Goal: Task Accomplishment & Management: Manage account settings

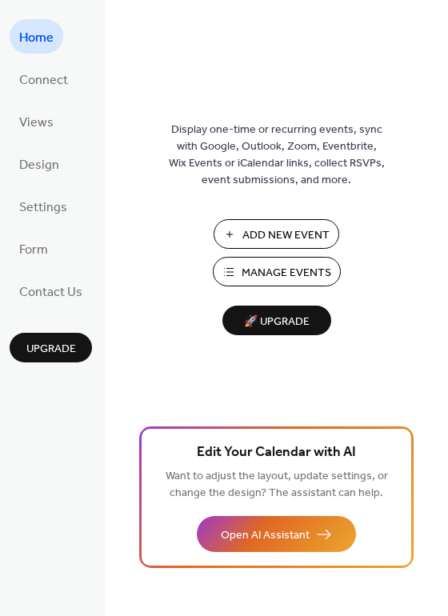
click at [272, 265] on span "Manage Events" at bounding box center [286, 273] width 90 height 17
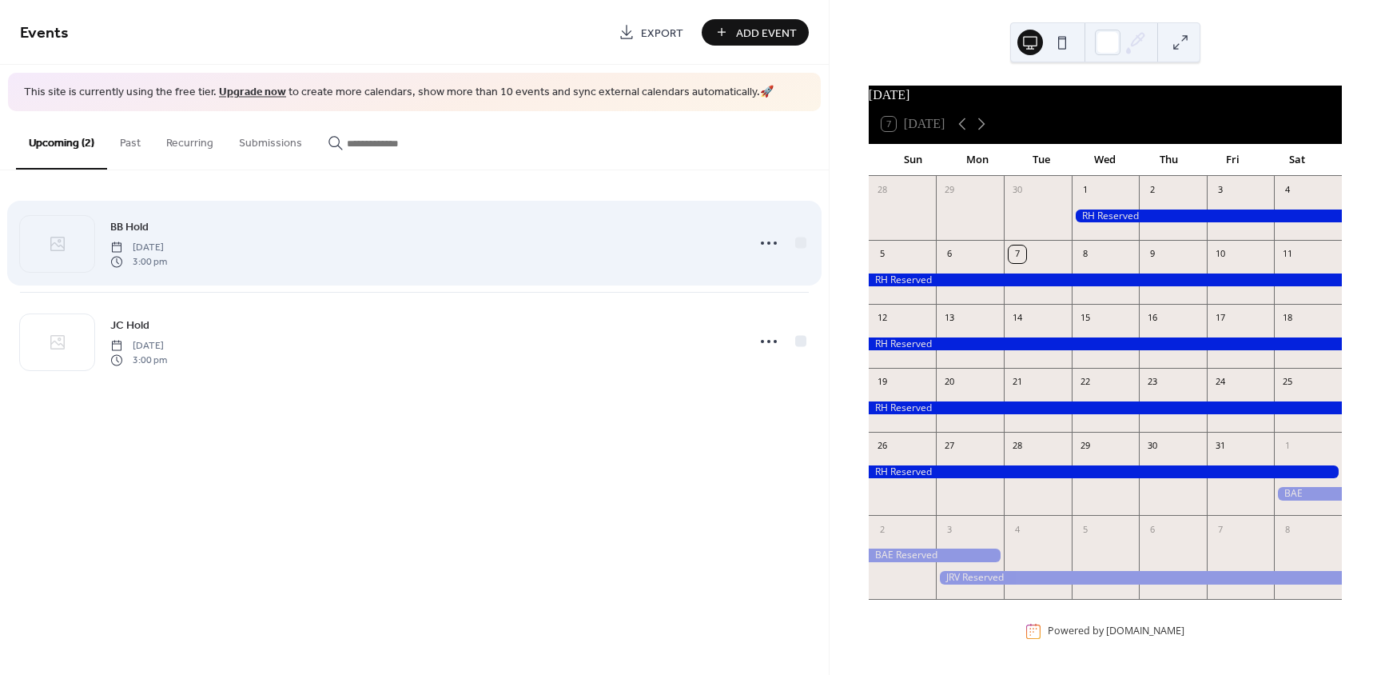
click at [167, 249] on span "Saturday, July 11, 2026" at bounding box center [138, 247] width 57 height 14
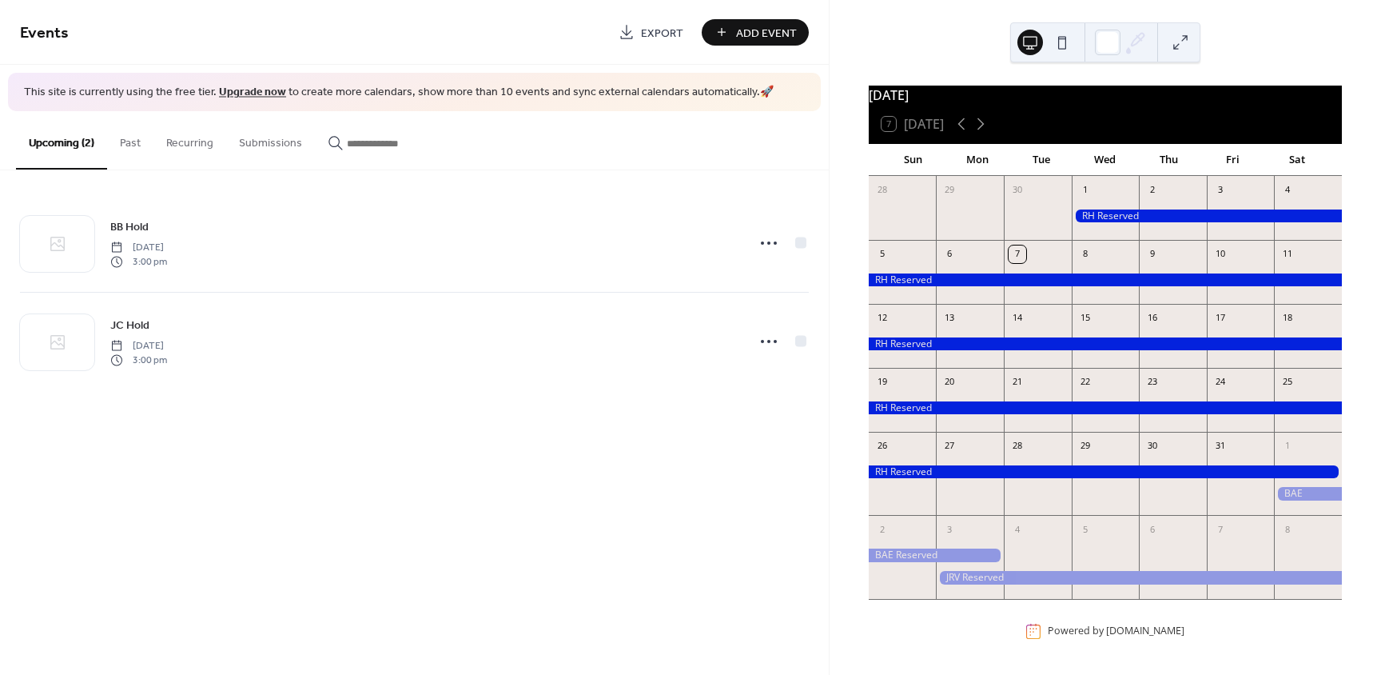
click at [540, 92] on span "This site is currently using the free tier. Upgrade now to create more calendar…" at bounding box center [399, 93] width 750 height 16
click at [260, 90] on link "Upgrade now" at bounding box center [252, 93] width 67 height 22
click at [145, 101] on span "This site is currently using the free tier. Upgrade now to create more calendar…" at bounding box center [399, 93] width 750 height 16
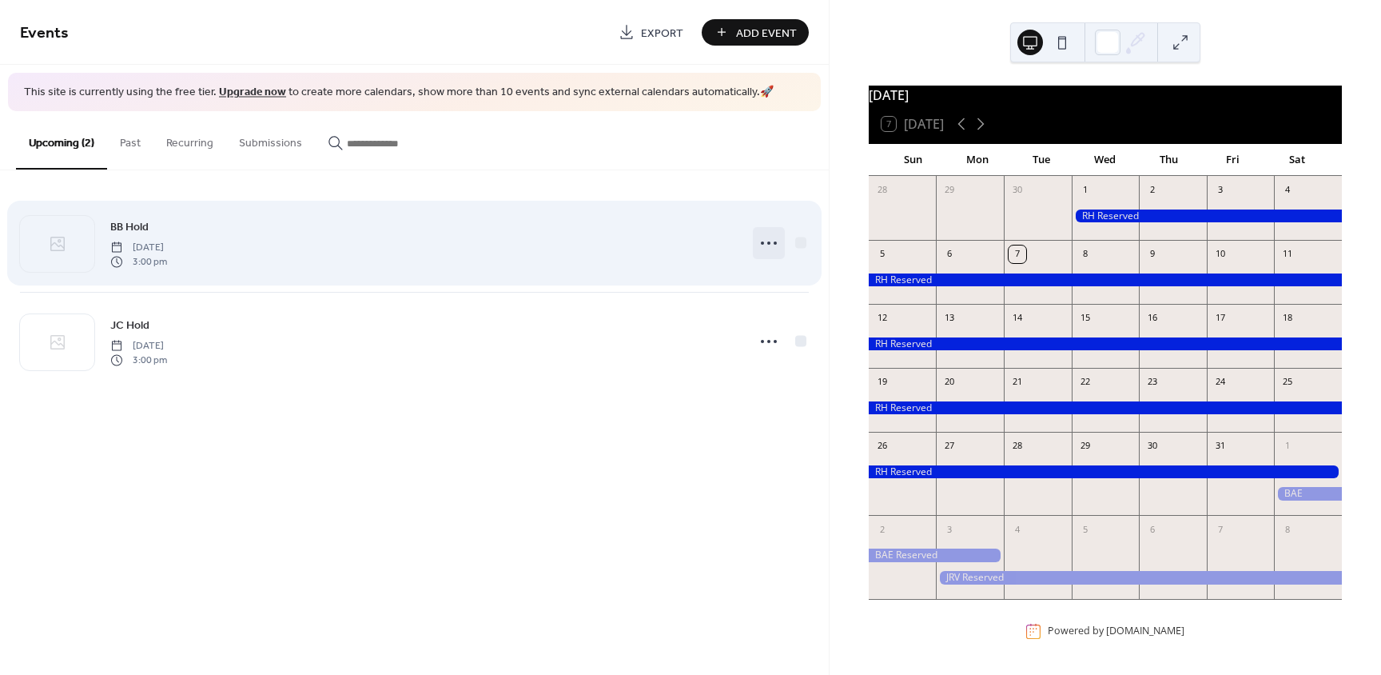
click at [768, 231] on icon at bounding box center [769, 243] width 26 height 26
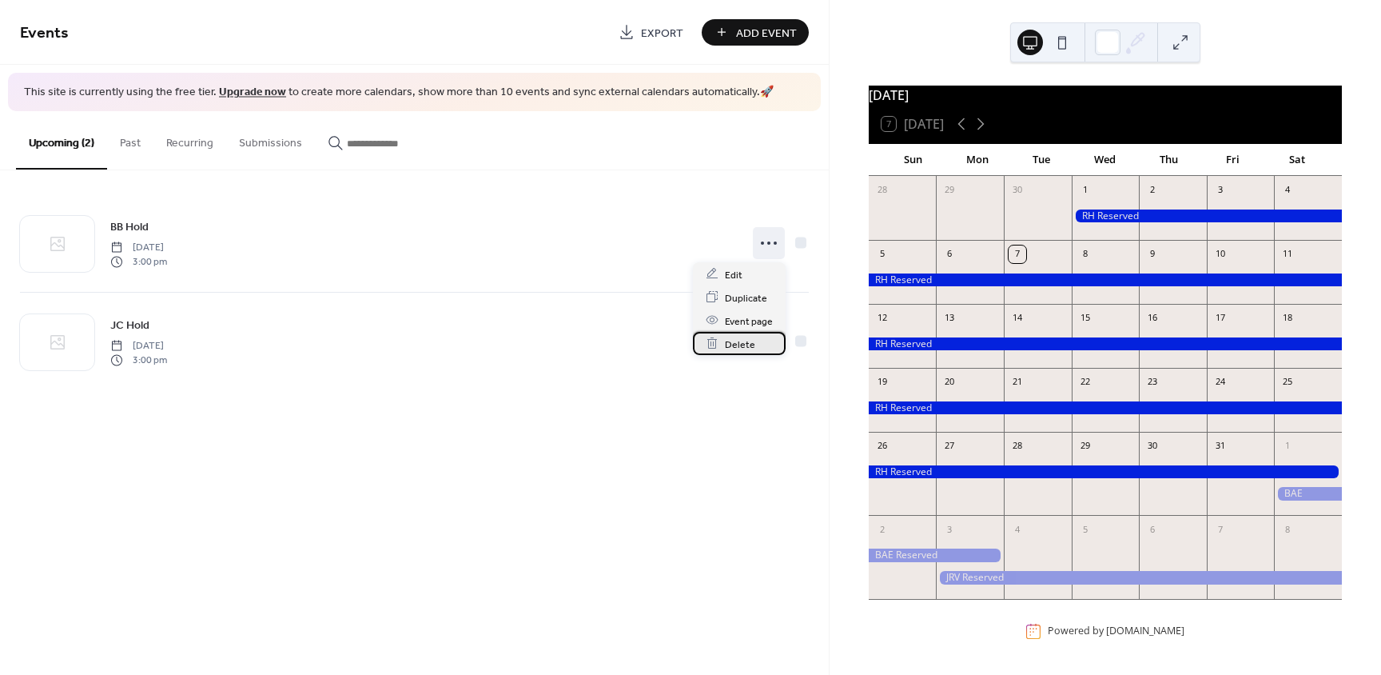
click at [748, 344] on span "Delete" at bounding box center [740, 344] width 30 height 17
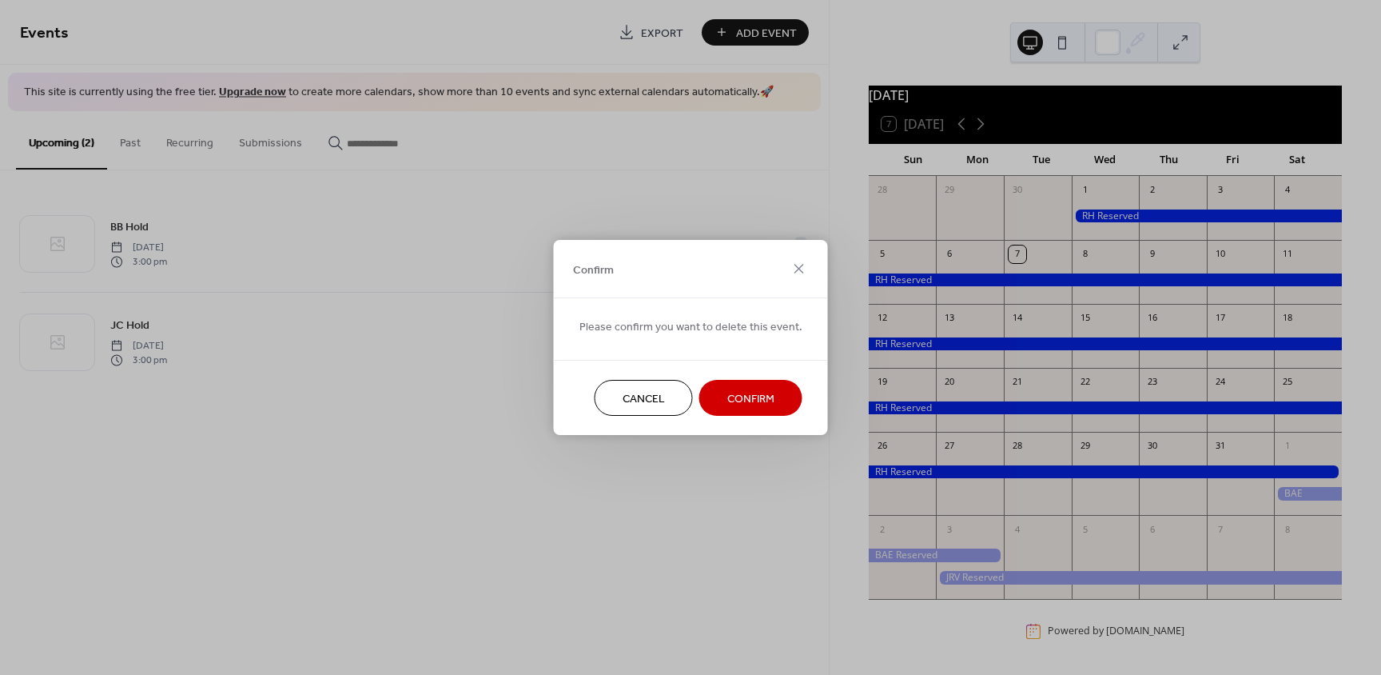
click at [751, 393] on span "Confirm" at bounding box center [751, 399] width 47 height 17
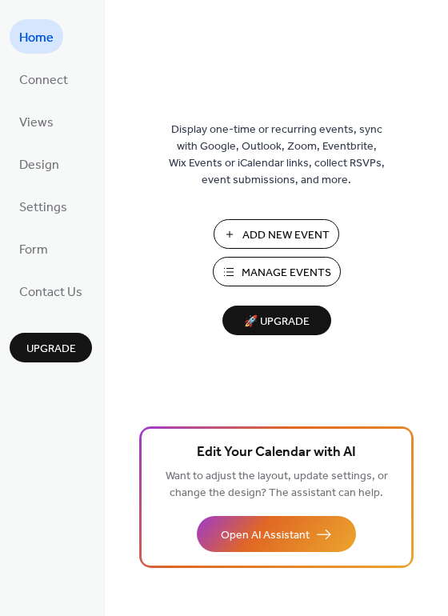
click at [276, 270] on span "Manage Events" at bounding box center [286, 273] width 90 height 17
click at [50, 103] on ul "Home Connect Views Design Settings Form Contact Us" at bounding box center [51, 163] width 82 height 289
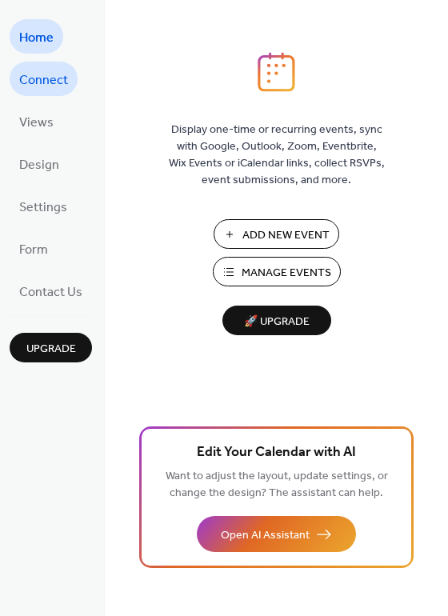
click at [54, 86] on span "Connect" at bounding box center [43, 80] width 49 height 25
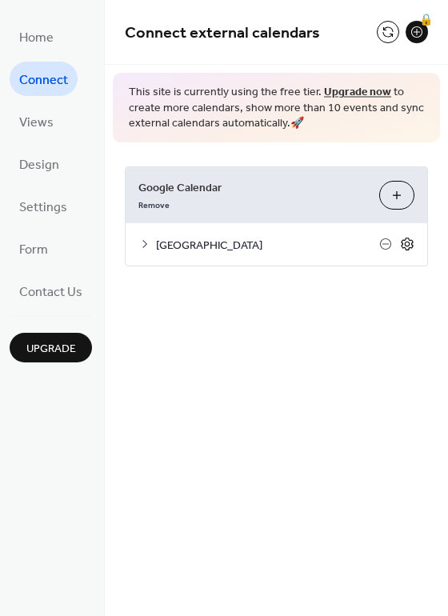
click at [413, 242] on icon at bounding box center [407, 243] width 12 height 13
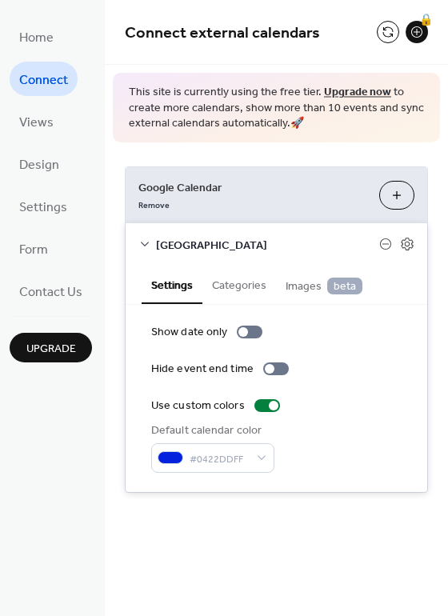
click at [398, 245] on div at bounding box center [396, 244] width 35 height 14
click at [402, 247] on icon at bounding box center [407, 243] width 12 height 13
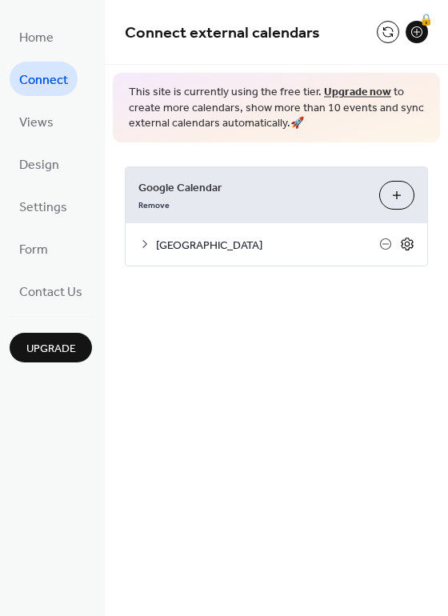
click at [402, 247] on icon at bounding box center [407, 243] width 12 height 13
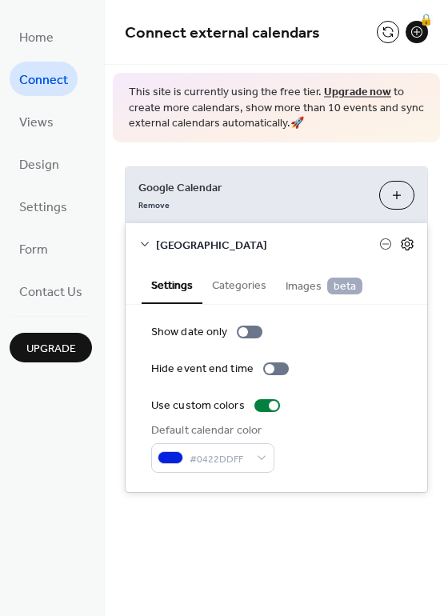
click at [402, 247] on icon at bounding box center [407, 243] width 12 height 13
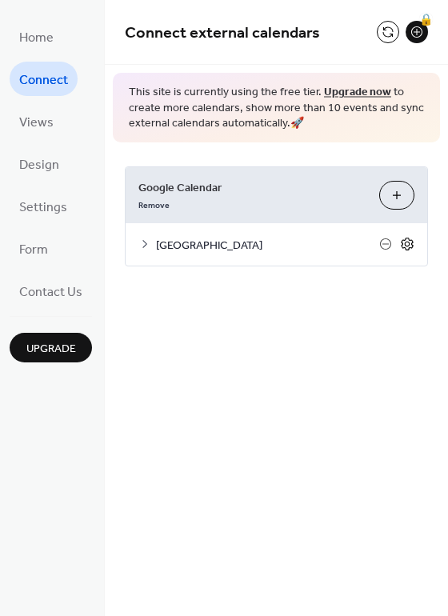
click at [402, 247] on icon at bounding box center [407, 243] width 12 height 13
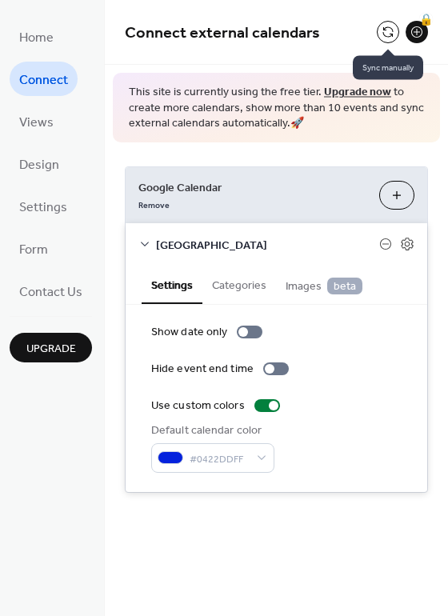
click at [383, 34] on button at bounding box center [388, 32] width 22 height 22
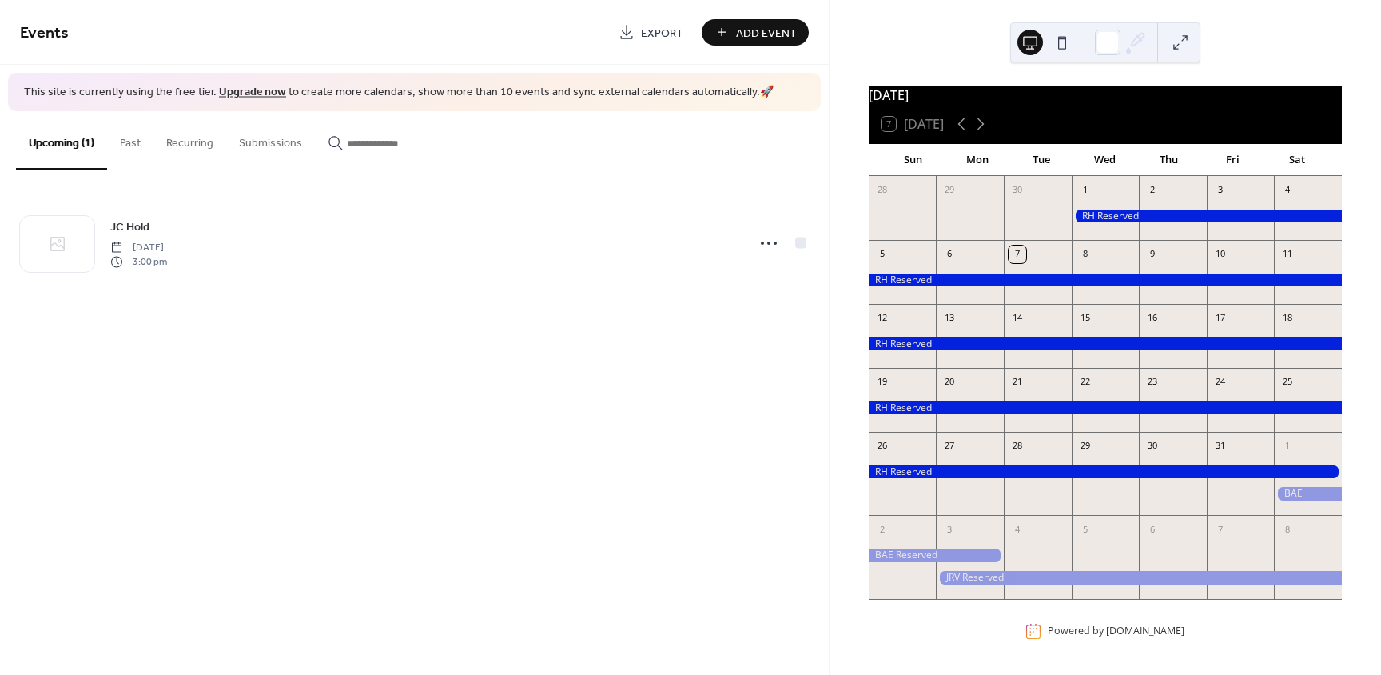
click at [134, 143] on button "Past" at bounding box center [130, 139] width 46 height 57
click at [193, 146] on button "Recurring" at bounding box center [189, 139] width 73 height 57
click at [241, 146] on button "Submissions" at bounding box center [270, 139] width 89 height 57
click at [341, 138] on div "button" at bounding box center [385, 143] width 115 height 17
click at [684, 90] on span "This site is currently using the free tier. Upgrade now to create more calendar…" at bounding box center [399, 93] width 750 height 16
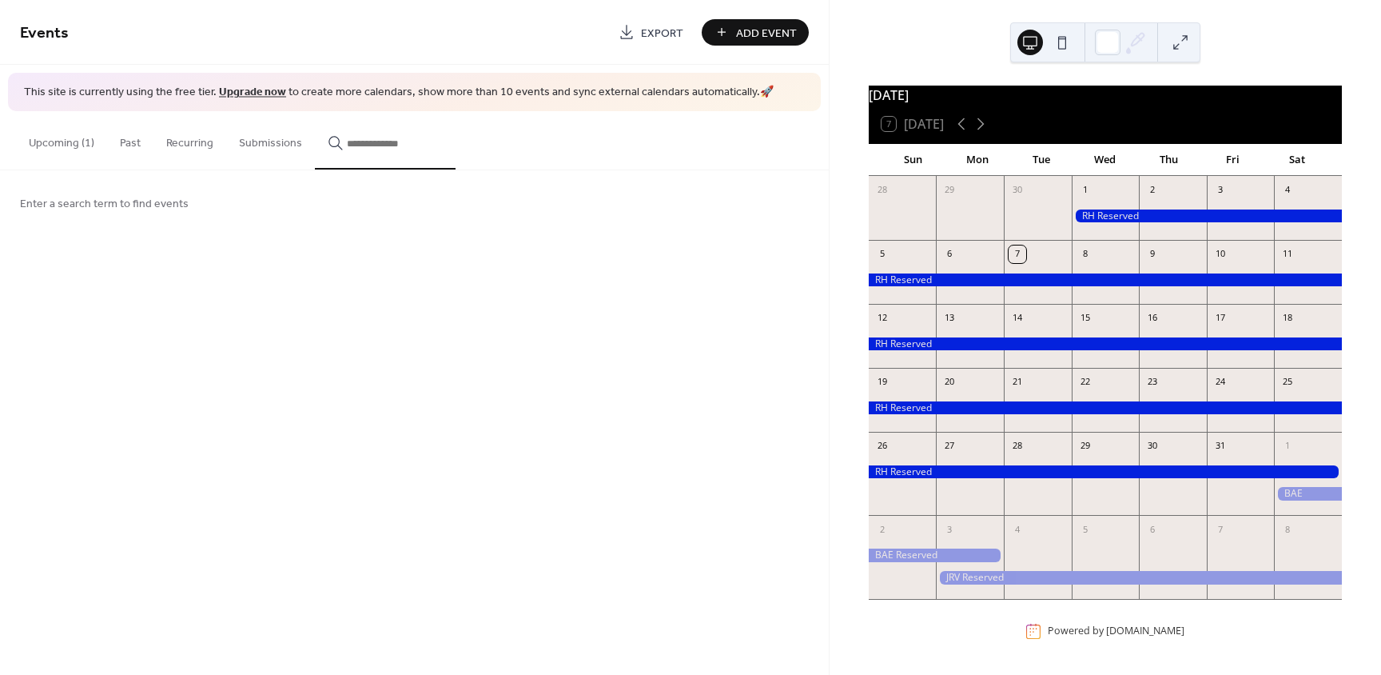
click at [716, 228] on div "Enter a search term to find events" at bounding box center [414, 202] width 829 height 65
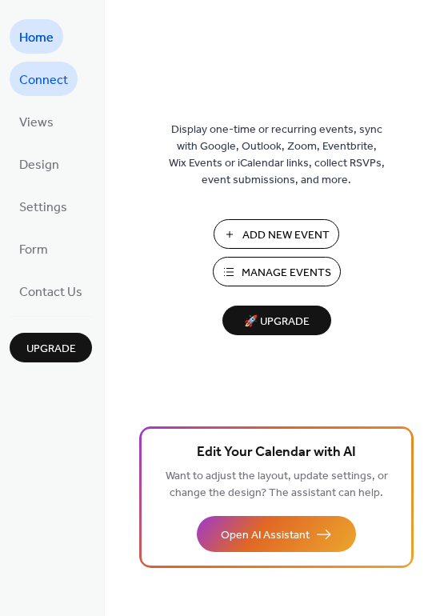
click at [47, 82] on span "Connect" at bounding box center [43, 80] width 49 height 25
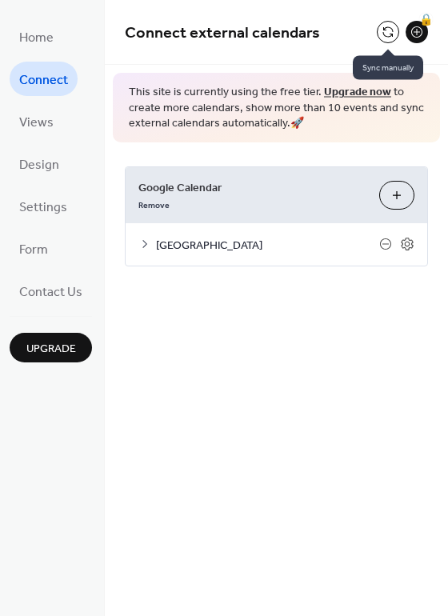
click at [386, 32] on button at bounding box center [388, 32] width 22 height 22
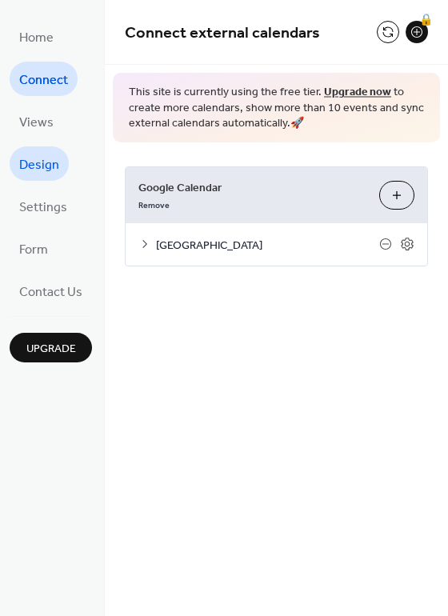
click at [46, 161] on span "Design" at bounding box center [39, 165] width 40 height 25
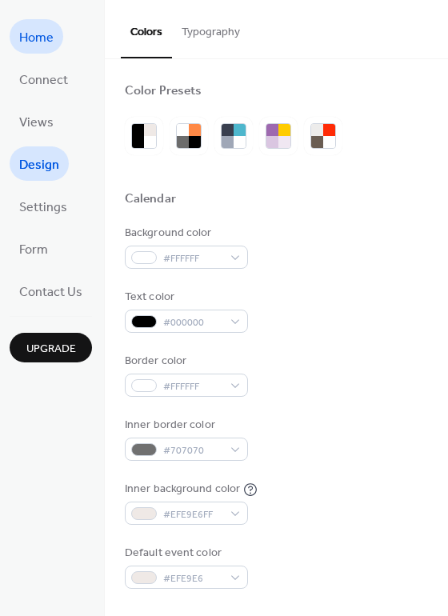
click at [49, 39] on span "Home" at bounding box center [36, 38] width 34 height 25
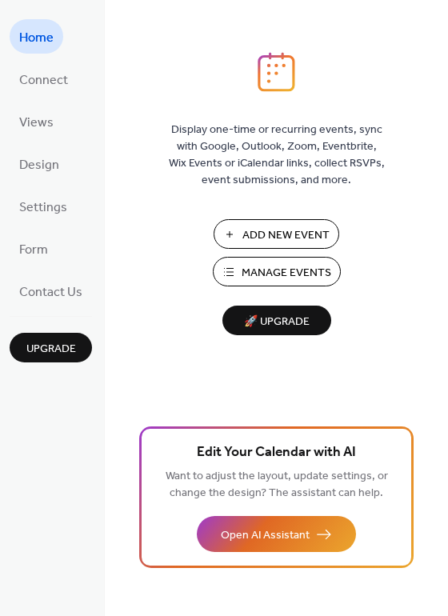
click at [309, 275] on span "Manage Events" at bounding box center [286, 273] width 90 height 17
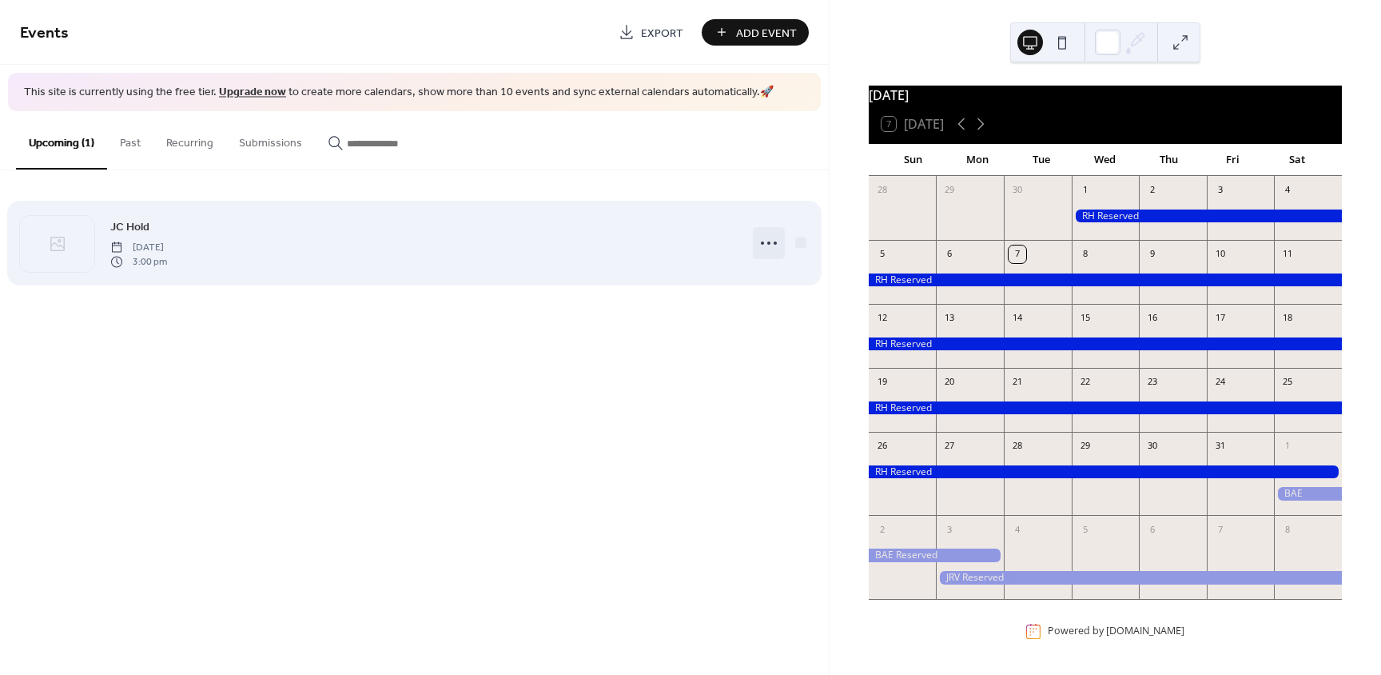
click at [782, 250] on div at bounding box center [769, 243] width 32 height 32
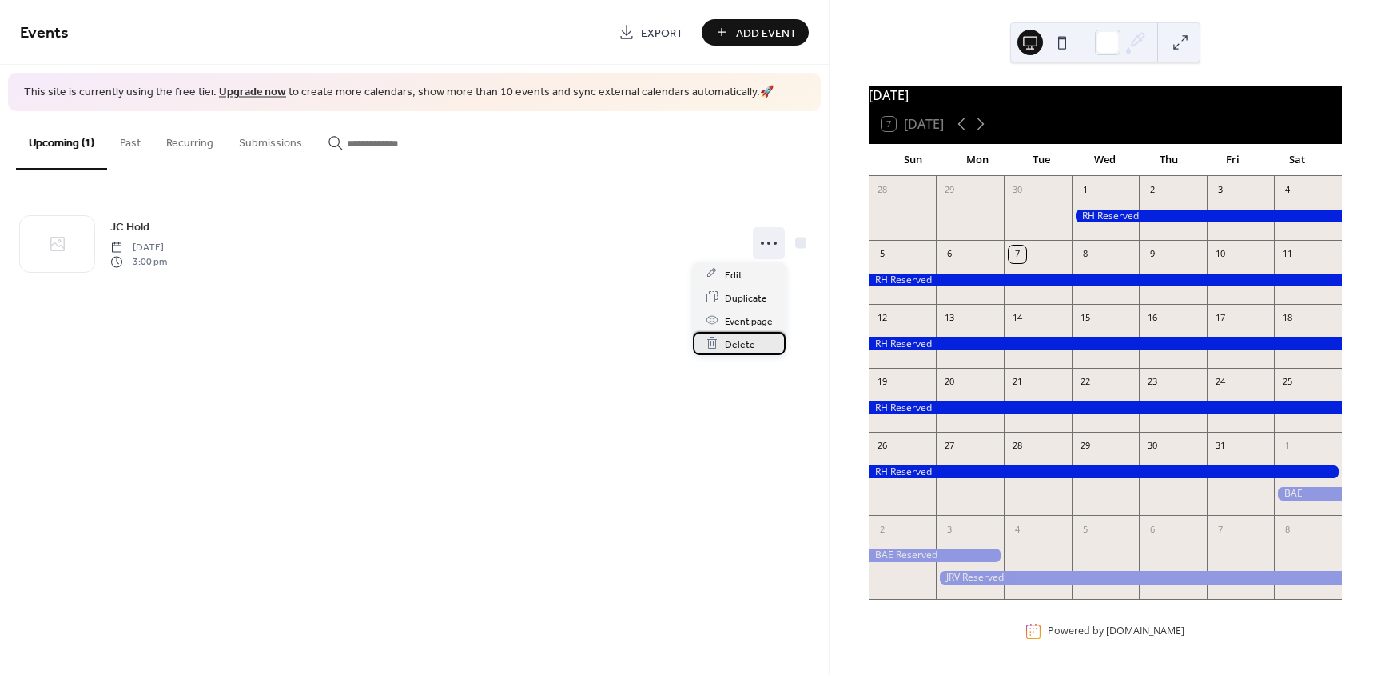
click at [750, 343] on span "Delete" at bounding box center [740, 344] width 30 height 17
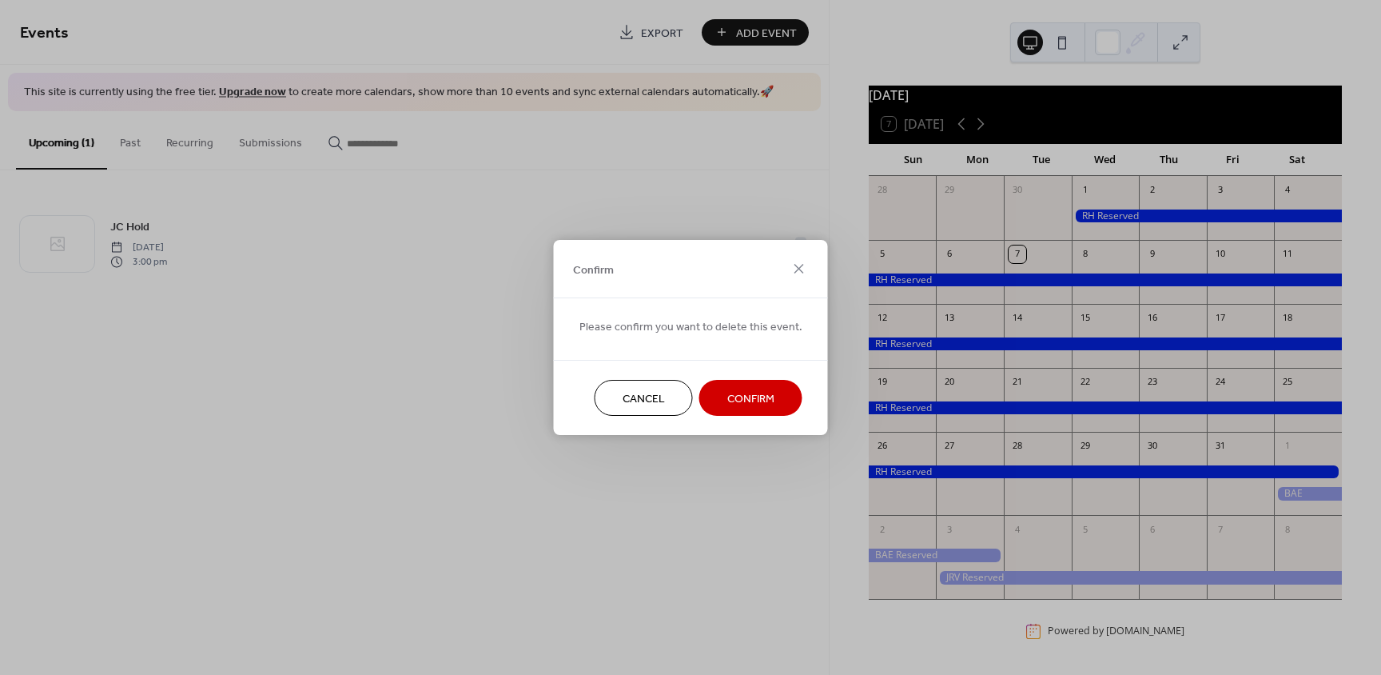
click at [750, 397] on span "Confirm" at bounding box center [751, 399] width 47 height 17
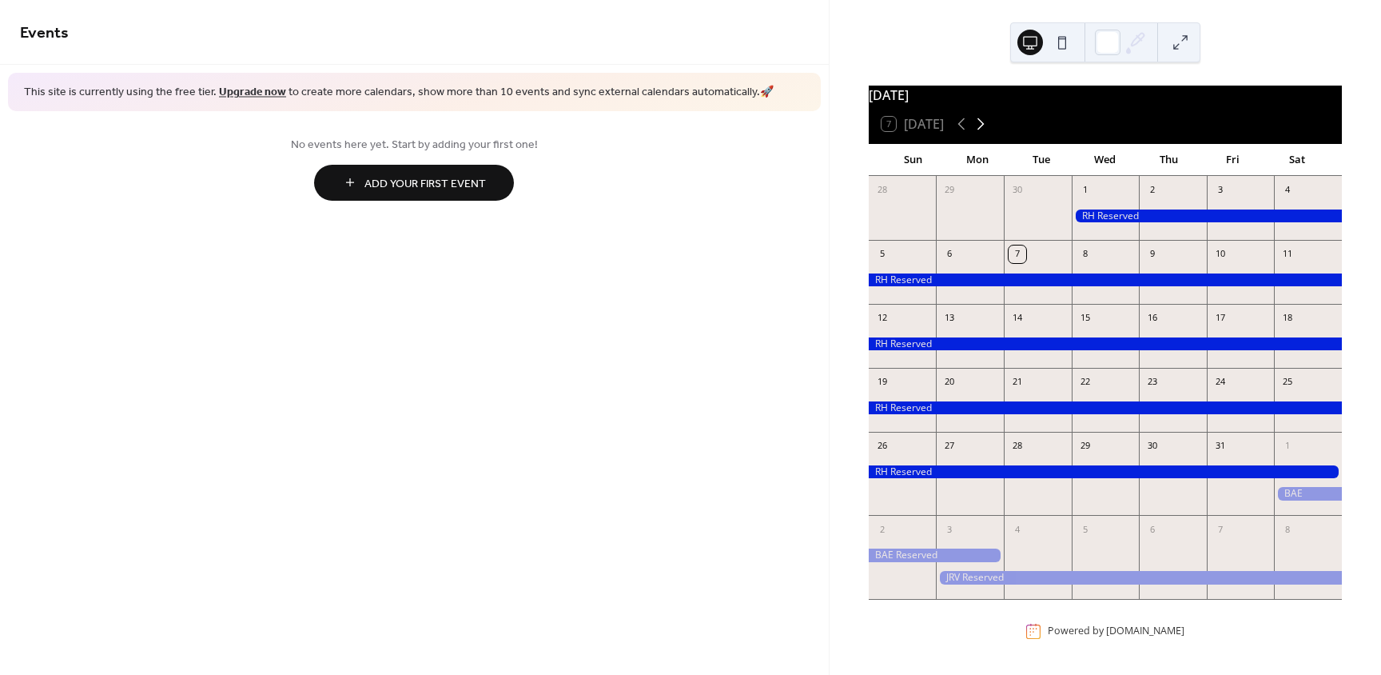
click at [987, 130] on icon at bounding box center [980, 123] width 19 height 19
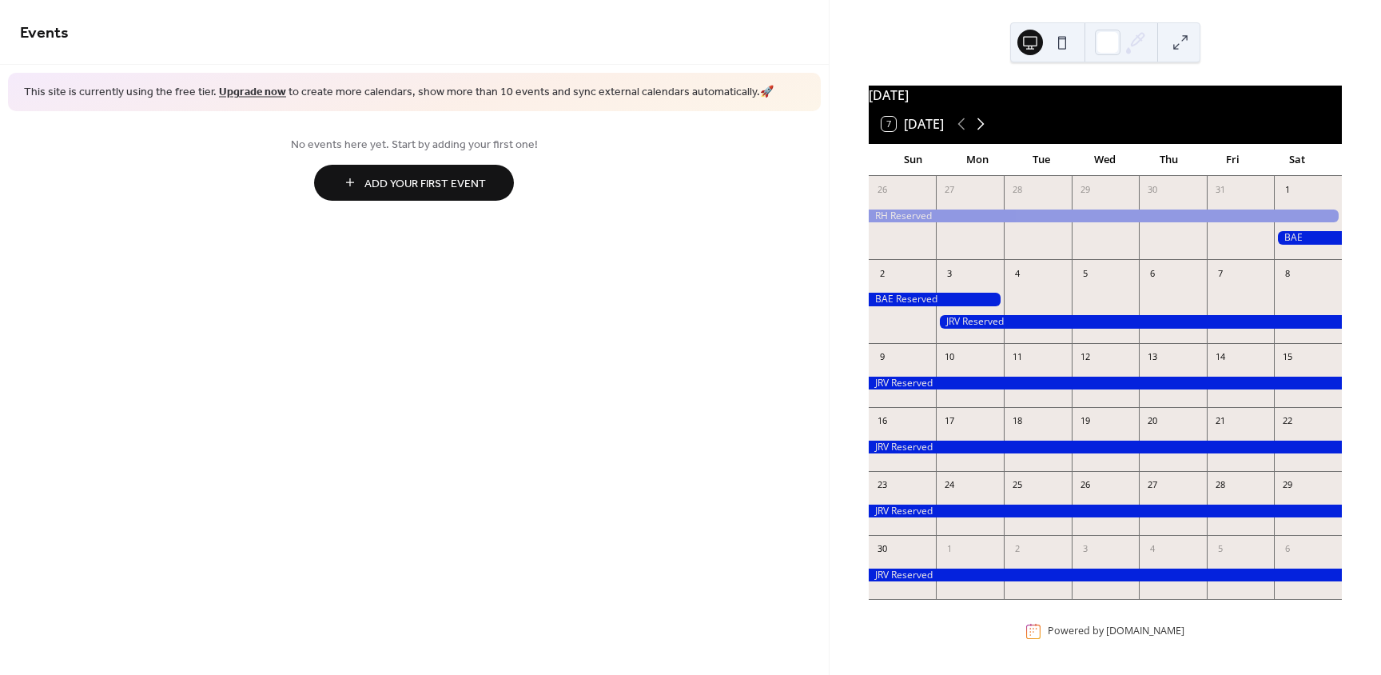
click at [987, 130] on icon at bounding box center [980, 123] width 19 height 19
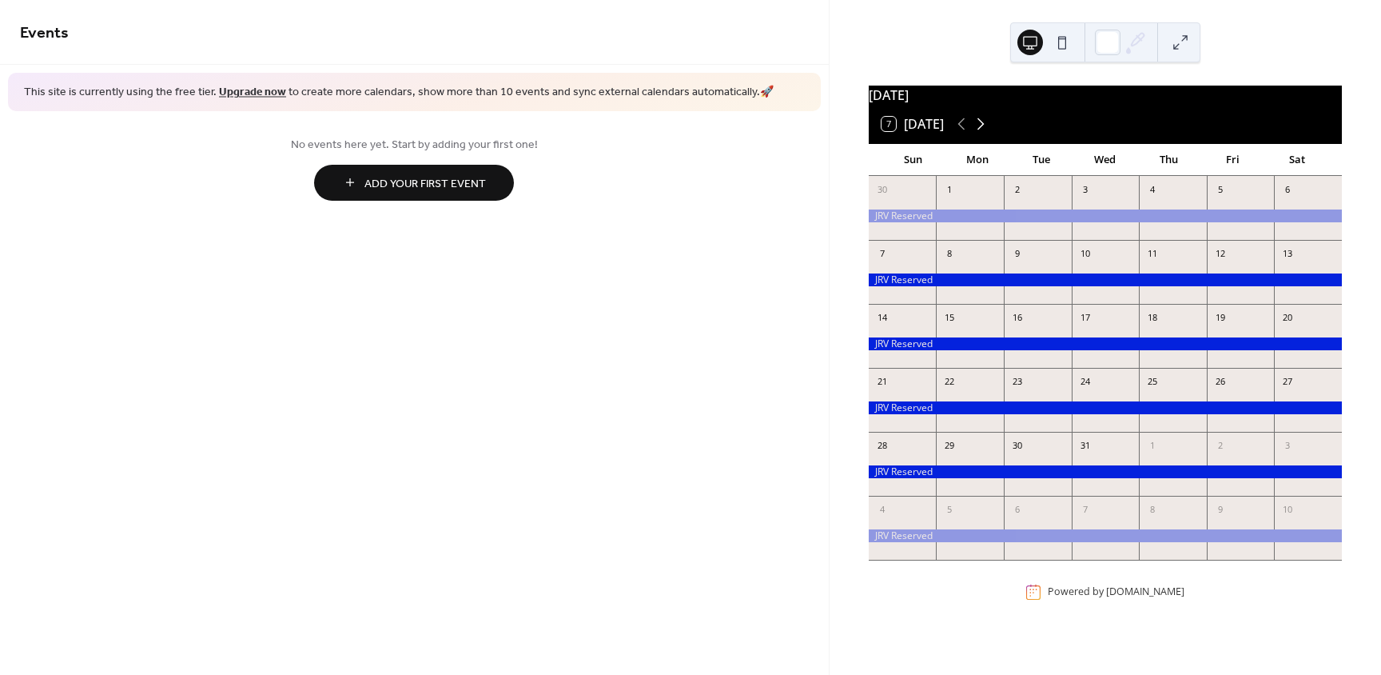
click at [987, 130] on icon at bounding box center [980, 123] width 19 height 19
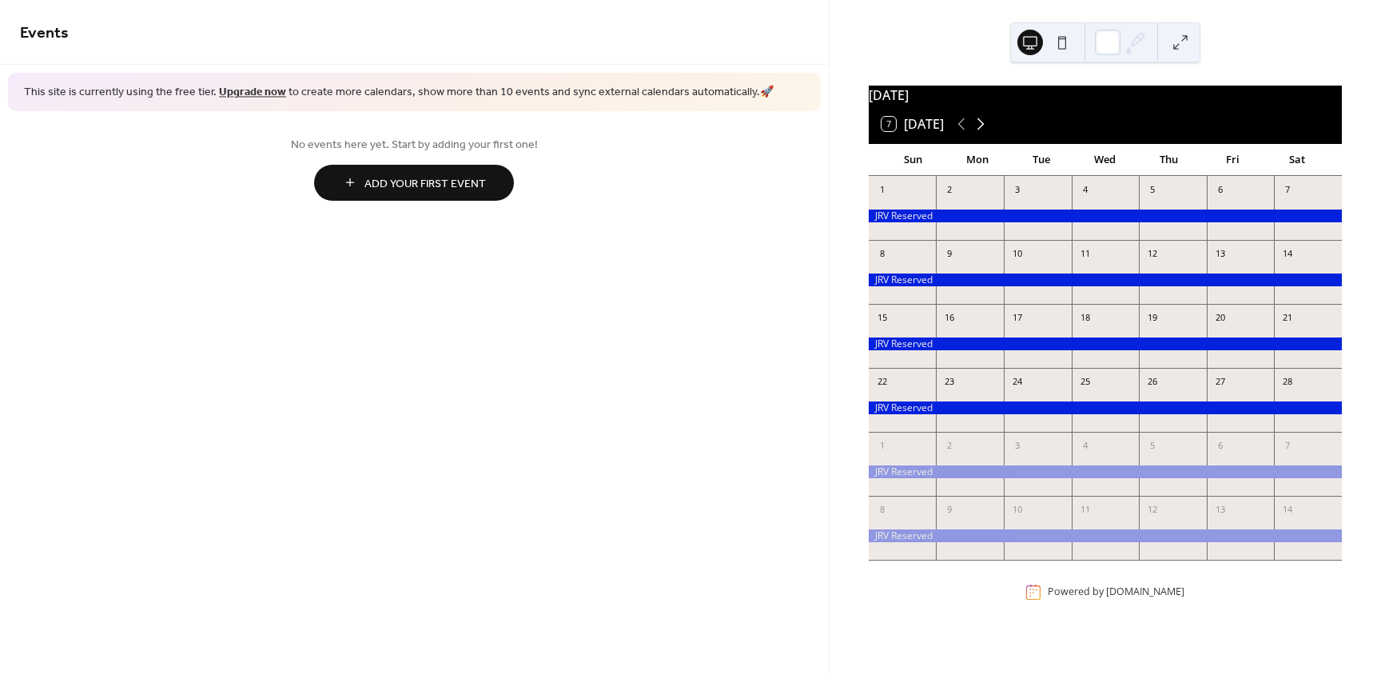
click at [987, 130] on icon at bounding box center [980, 123] width 19 height 19
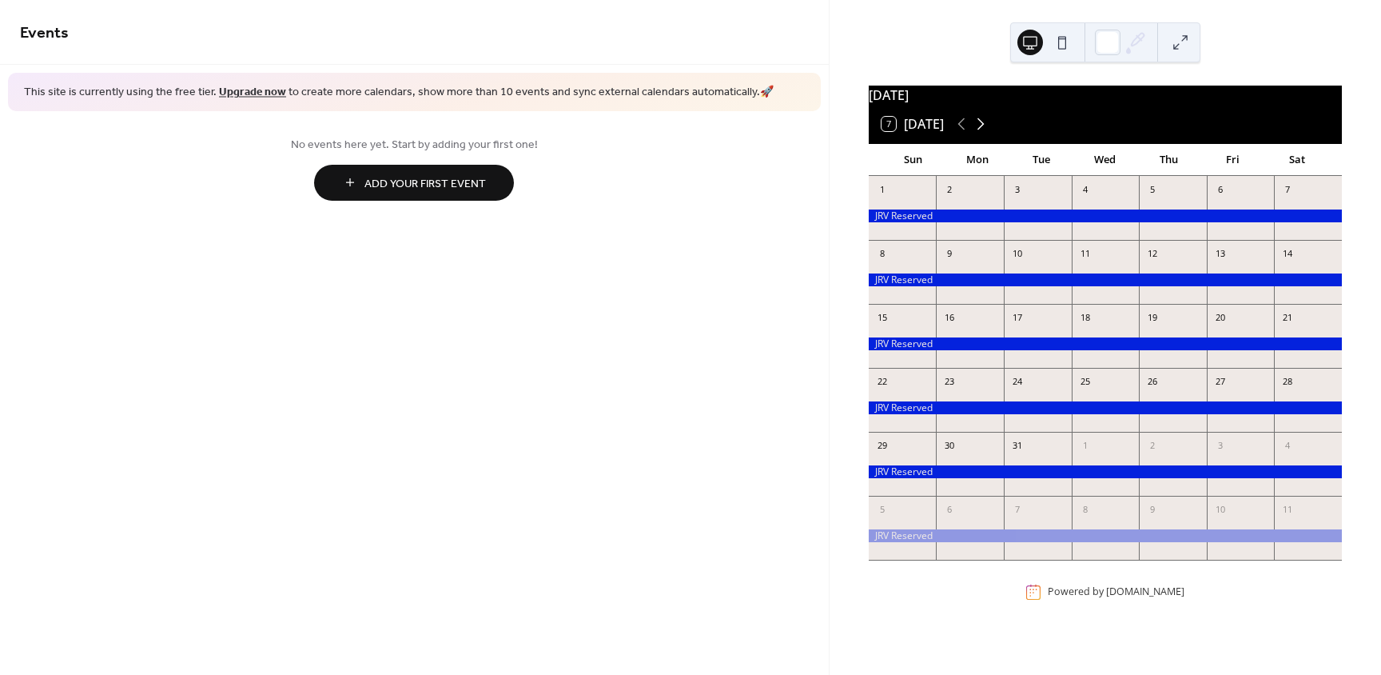
click at [987, 130] on icon at bounding box center [980, 123] width 19 height 19
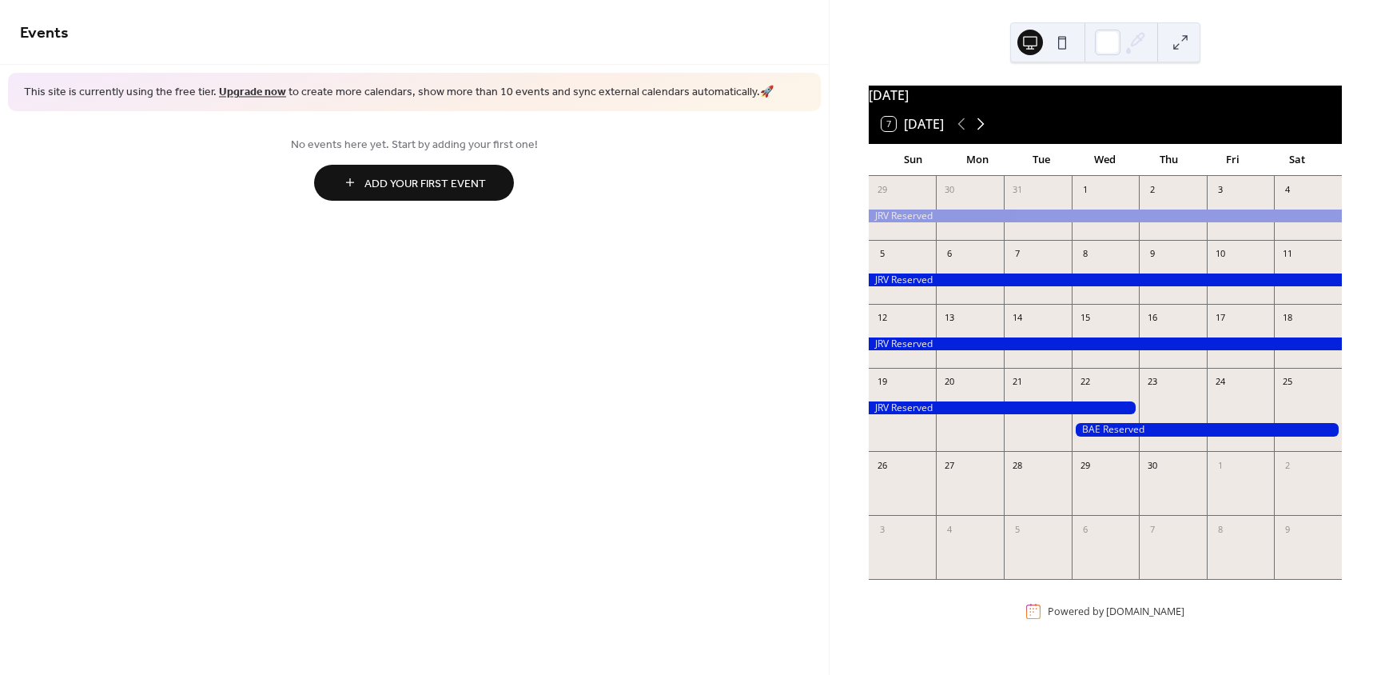
click at [987, 130] on icon at bounding box center [980, 123] width 19 height 19
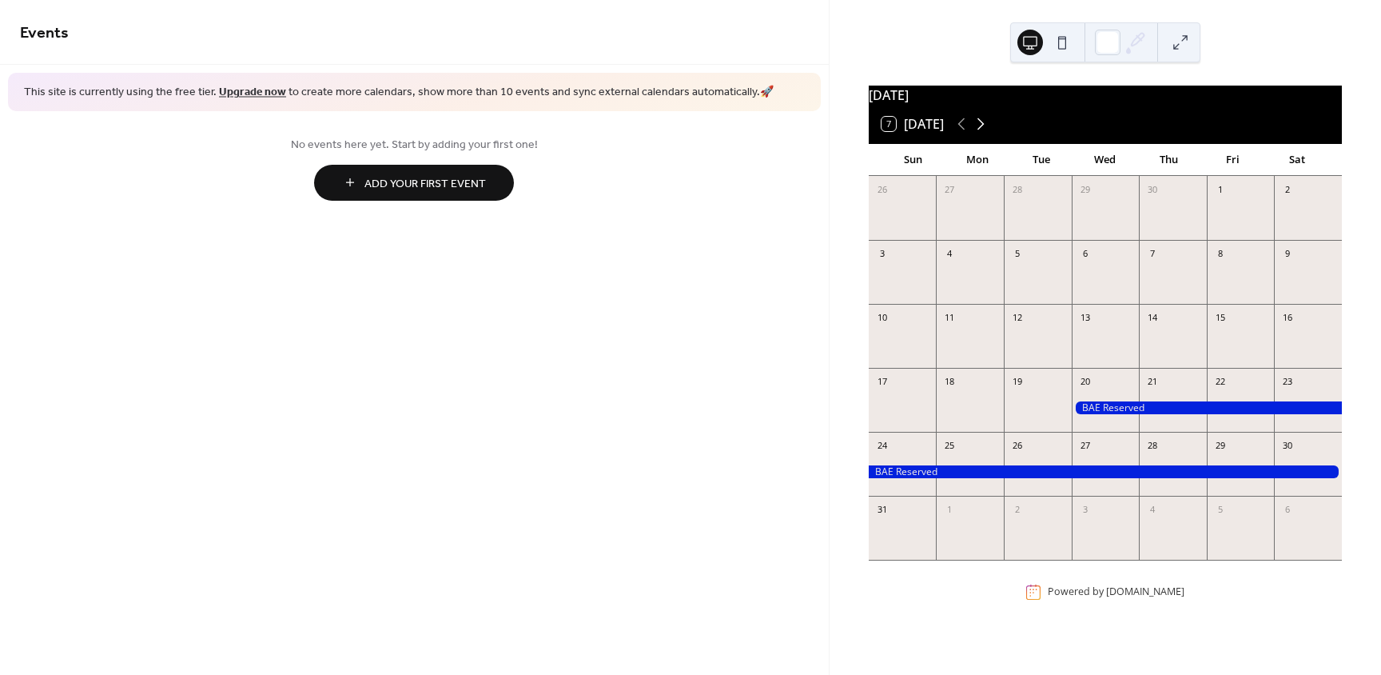
click at [987, 130] on icon at bounding box center [980, 123] width 19 height 19
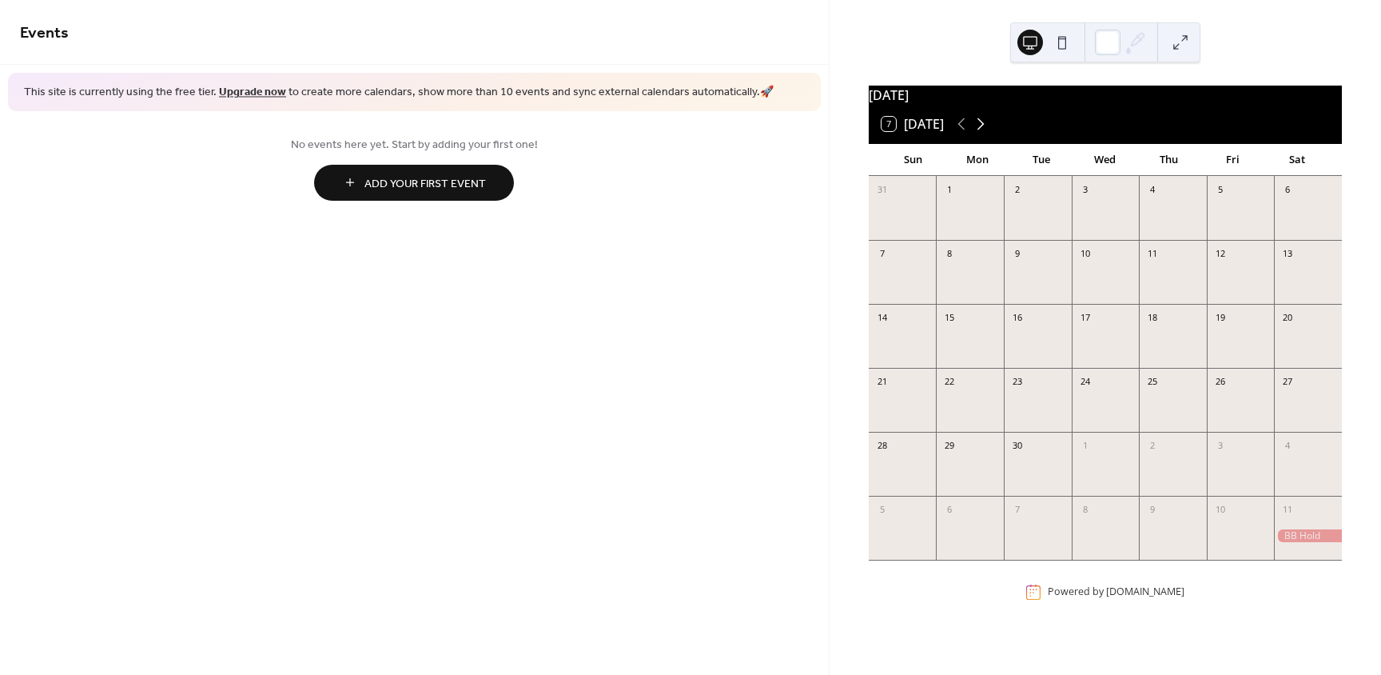
click at [987, 130] on icon at bounding box center [980, 123] width 19 height 19
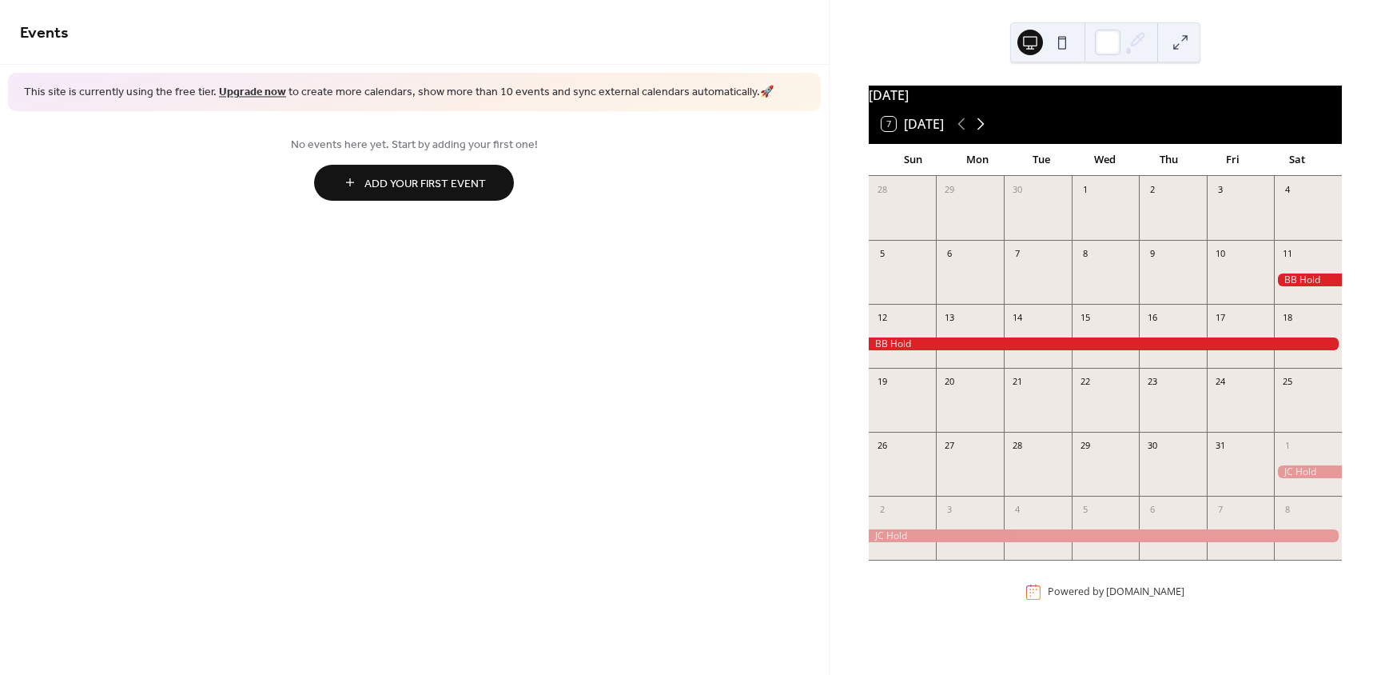
click at [987, 130] on icon at bounding box center [980, 123] width 19 height 19
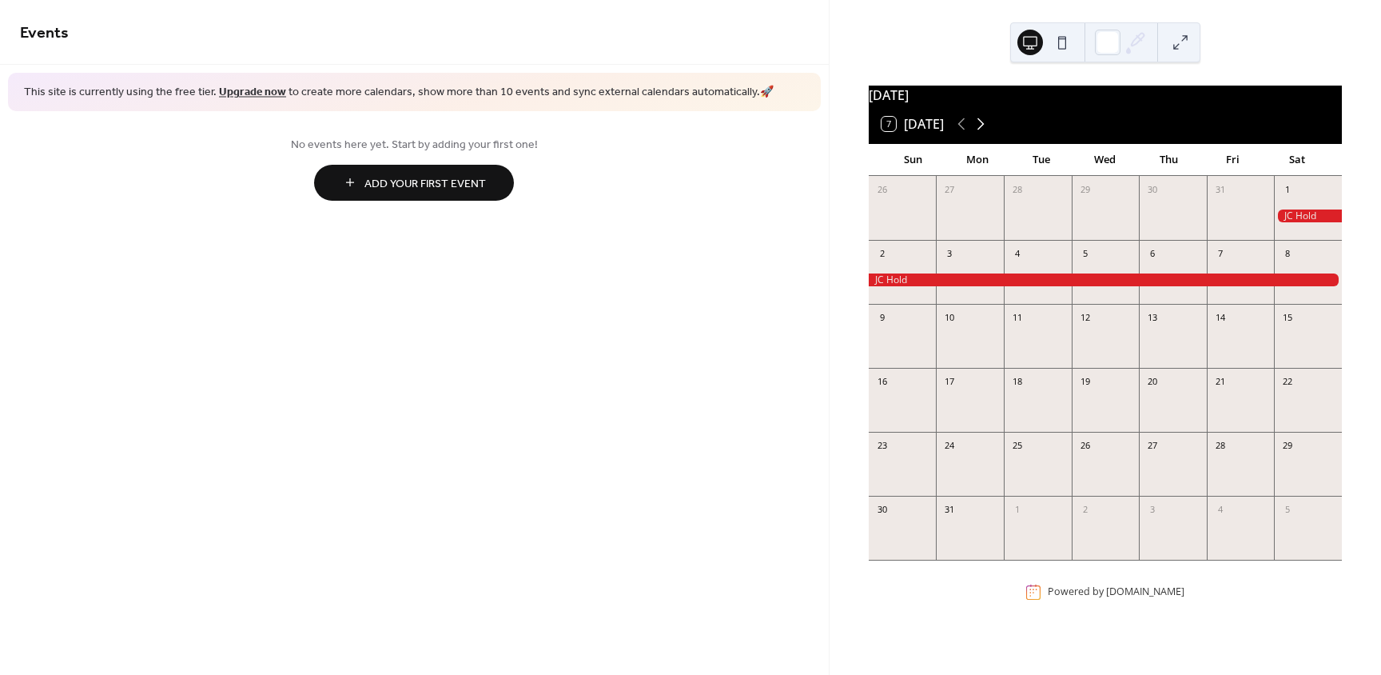
click at [987, 130] on icon at bounding box center [980, 123] width 19 height 19
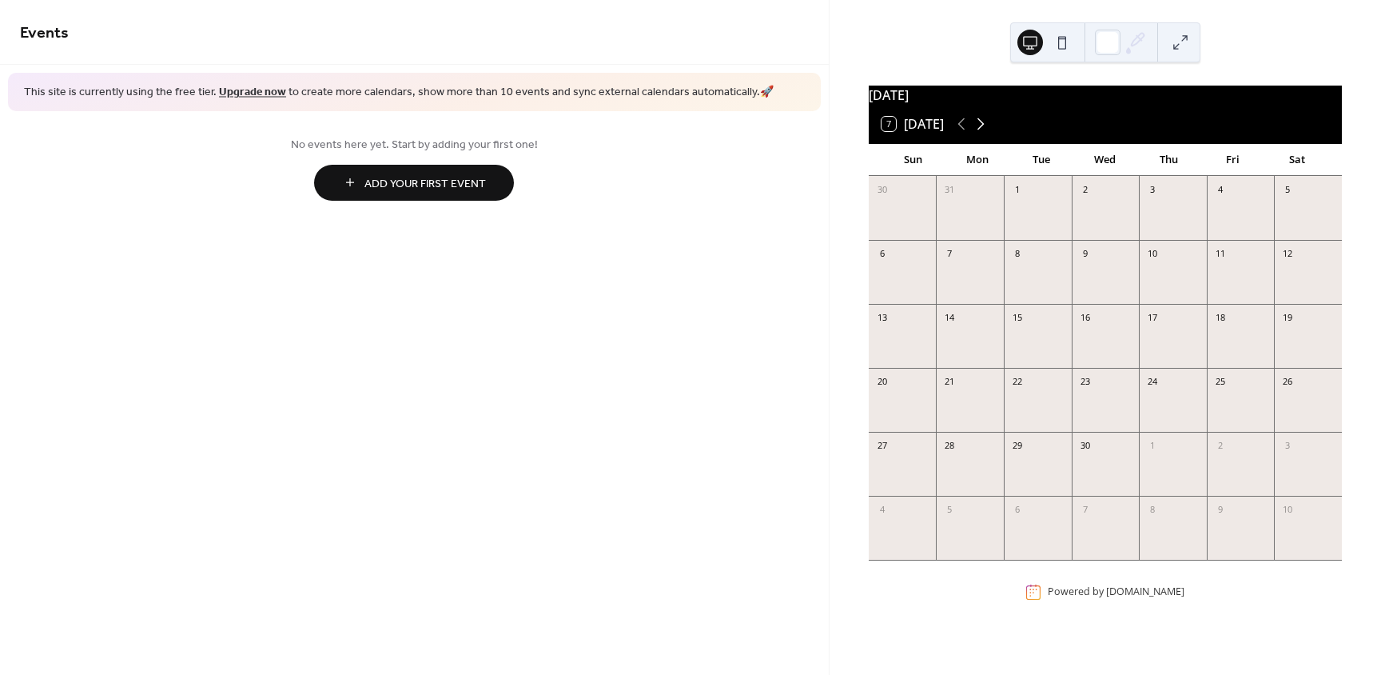
click at [987, 130] on icon at bounding box center [980, 123] width 19 height 19
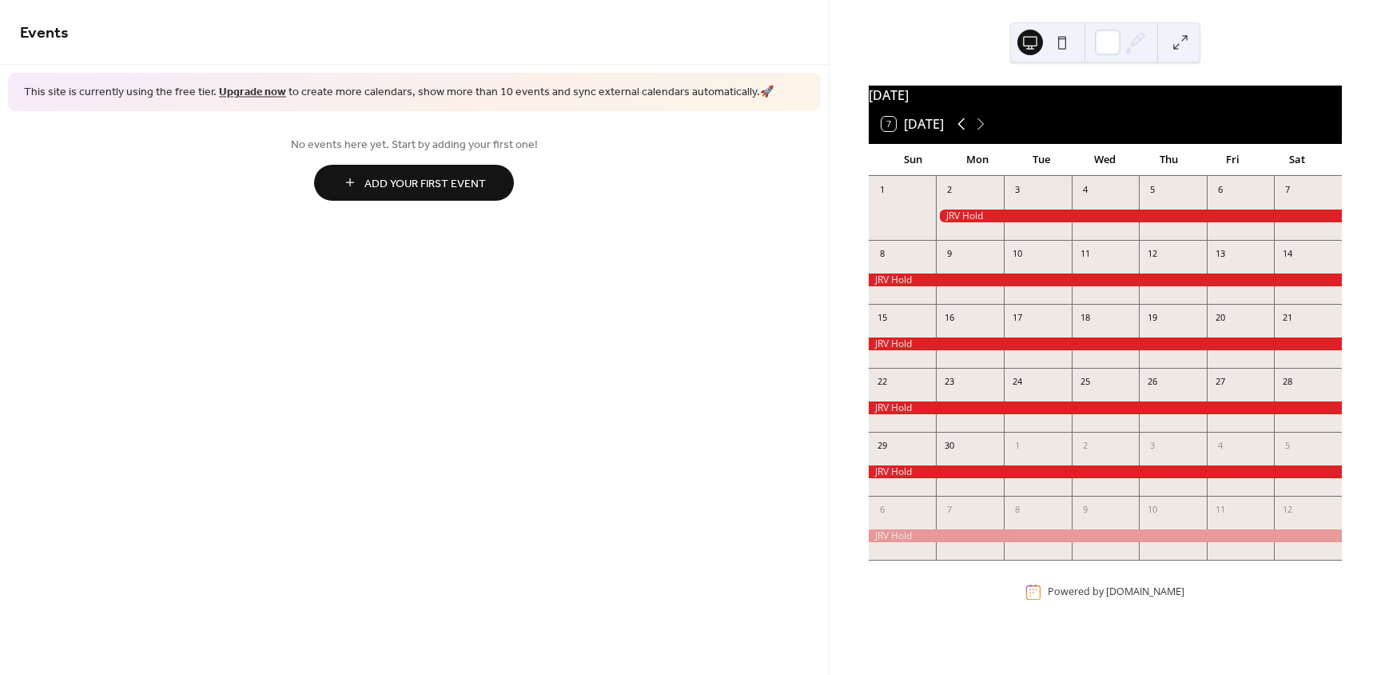
click at [959, 134] on icon at bounding box center [961, 123] width 19 height 19
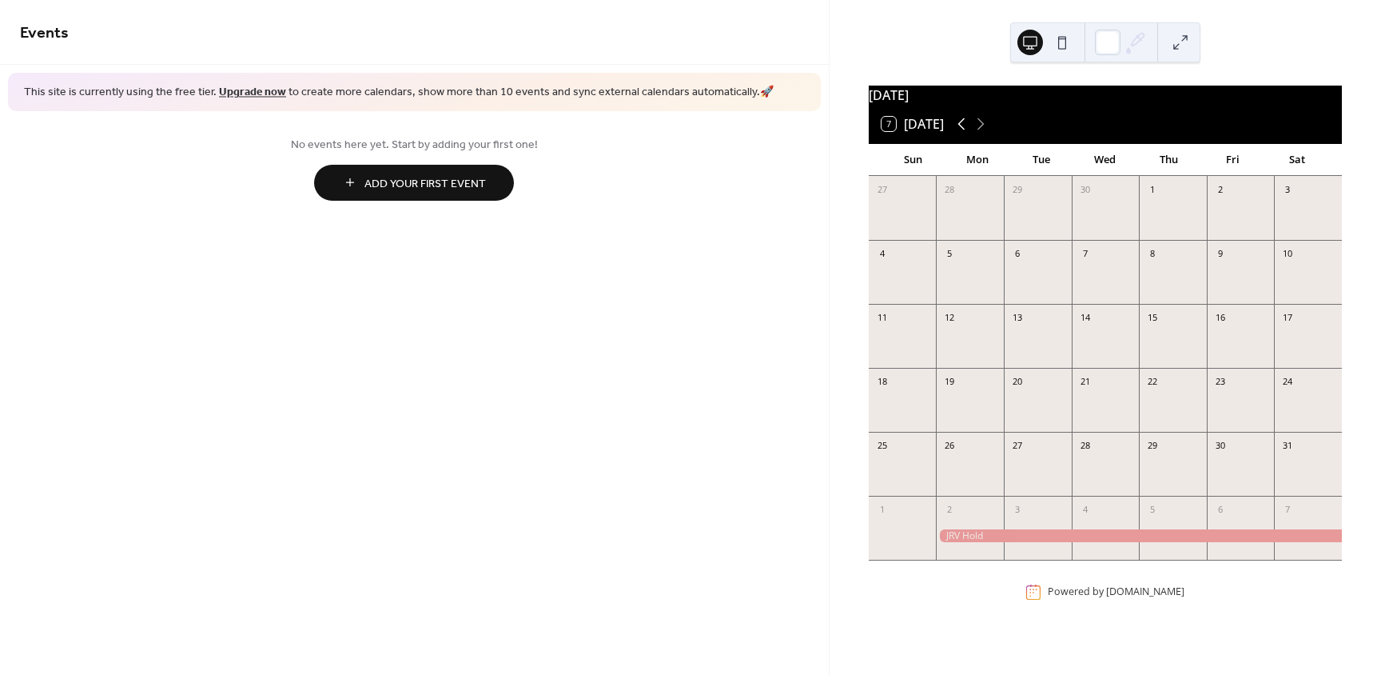
click at [959, 134] on icon at bounding box center [961, 123] width 19 height 19
